Goal: Task Accomplishment & Management: Manage account settings

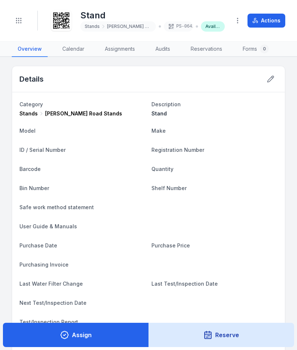
click at [13, 21] on button "Toggle Navigation" at bounding box center [19, 21] width 14 height 14
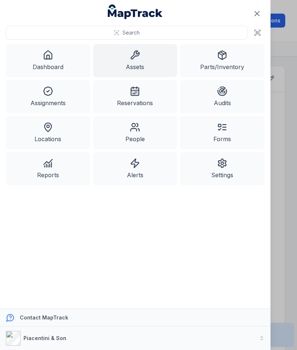
click at [137, 55] on icon at bounding box center [135, 55] width 10 height 10
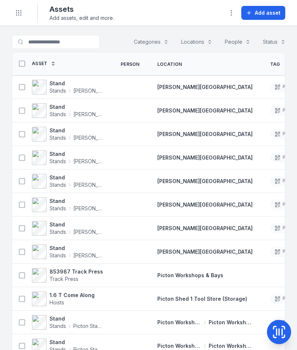
click at [268, 15] on span "Add asset" at bounding box center [268, 12] width 26 height 7
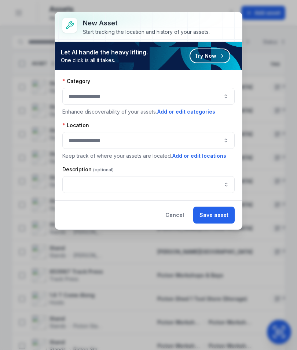
click at [207, 98] on button "button" at bounding box center [148, 96] width 173 height 17
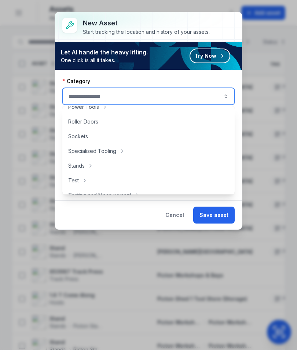
scroll to position [349, 0]
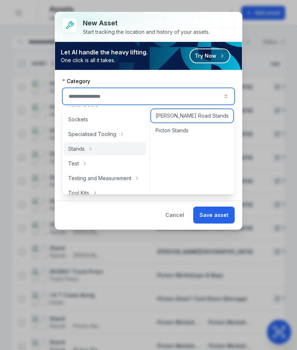
click at [202, 118] on span "[PERSON_NAME] Road Stands" at bounding box center [192, 115] width 73 height 7
type input "**********"
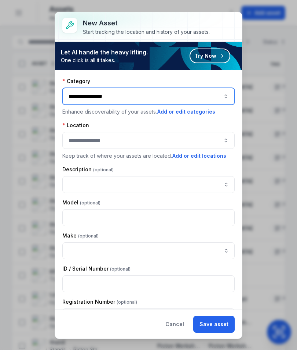
click at [174, 139] on button "button" at bounding box center [148, 140] width 173 height 17
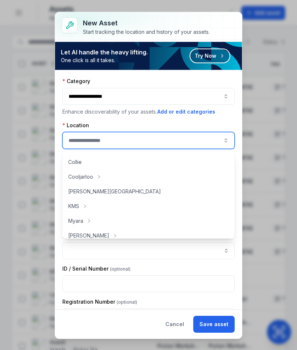
scroll to position [56, 0]
click at [124, 194] on div "[PERSON_NAME][GEOGRAPHIC_DATA]" at bounding box center [149, 191] width 170 height 13
type input "**********"
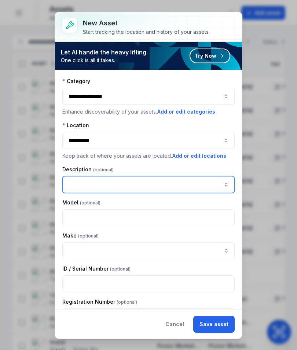
click at [155, 184] on input "asset-add:description-label" at bounding box center [148, 184] width 173 height 17
click at [96, 184] on input "asset-add:description-label" at bounding box center [148, 184] width 173 height 17
paste input "*****"
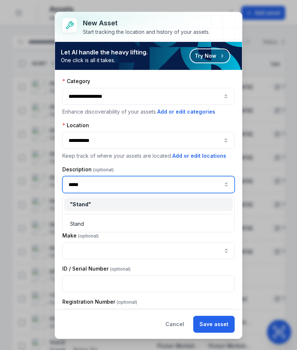
click at [115, 205] on div "" Stand "" at bounding box center [148, 203] width 157 height 7
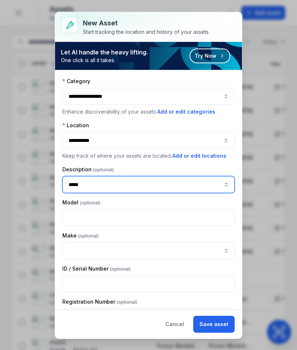
type input "*****"
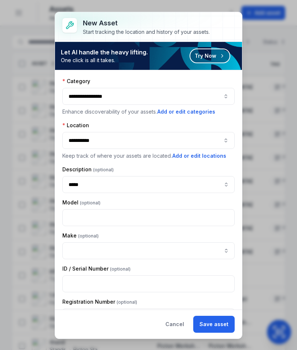
click at [222, 322] on button "Save asset" at bounding box center [213, 323] width 41 height 17
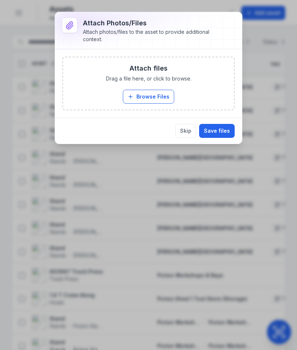
click at [161, 99] on button "Browse Files" at bounding box center [148, 97] width 51 height 14
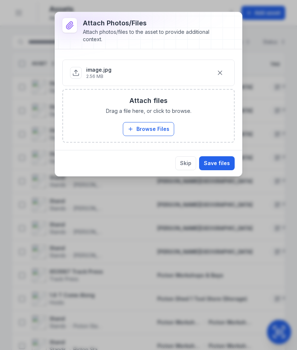
click at [225, 166] on button "Save files" at bounding box center [217, 163] width 36 height 14
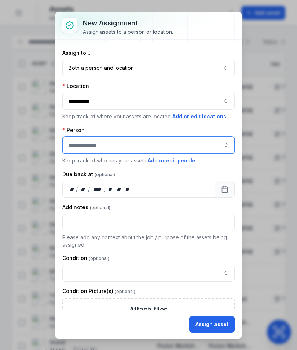
click at [216, 142] on input "assignment-add:person-label" at bounding box center [148, 145] width 173 height 17
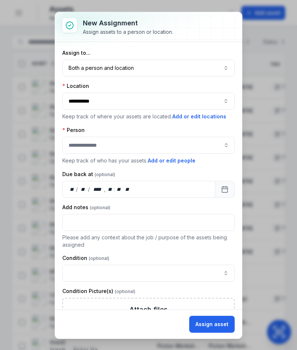
click at [203, 174] on div "Due back at" at bounding box center [148, 173] width 173 height 7
click at [208, 64] on button "Both a person and location ****" at bounding box center [148, 67] width 173 height 17
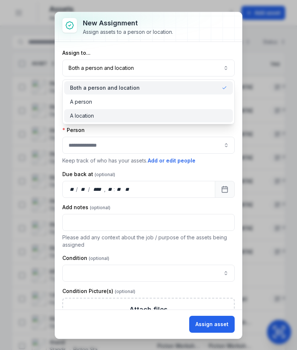
click at [172, 118] on div "A location" at bounding box center [148, 115] width 157 height 7
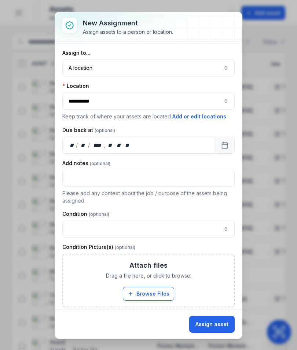
click at [217, 323] on button "Assign asset" at bounding box center [212, 323] width 46 height 17
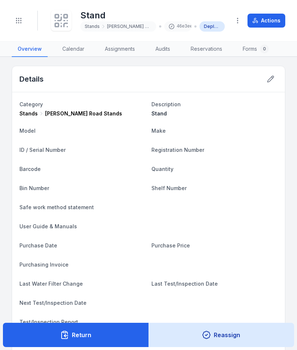
click at [64, 21] on icon at bounding box center [64, 21] width 1 height 0
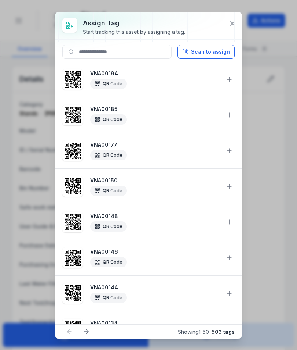
click at [222, 51] on button "Scan to assign" at bounding box center [206, 52] width 57 height 14
